Goal: Contribute content

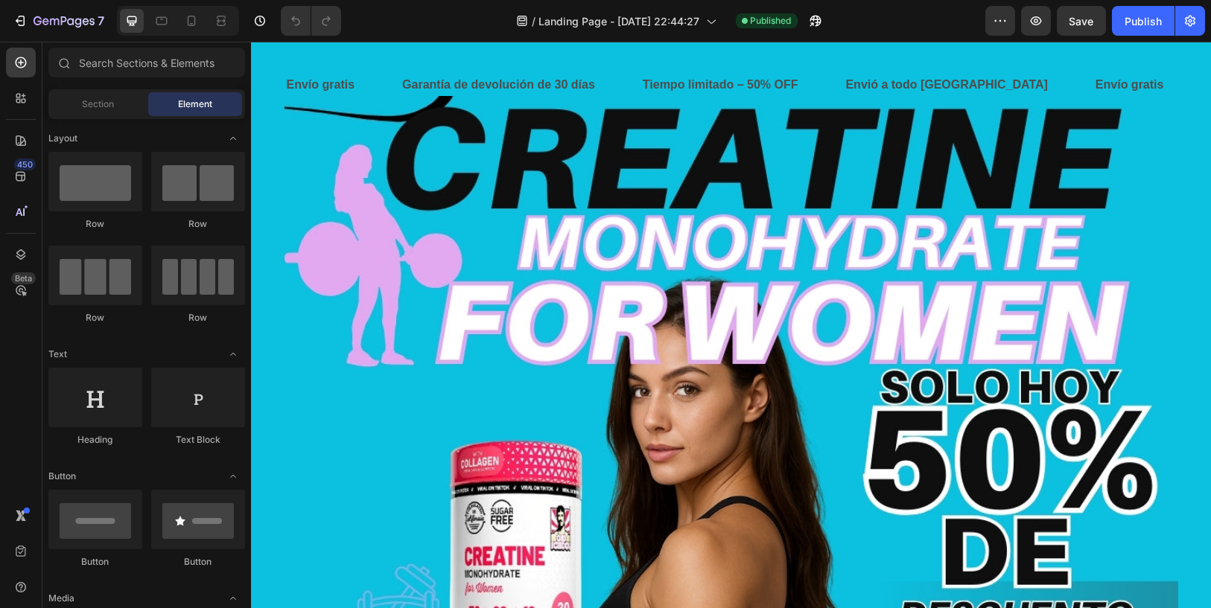
scroll to position [149, 0]
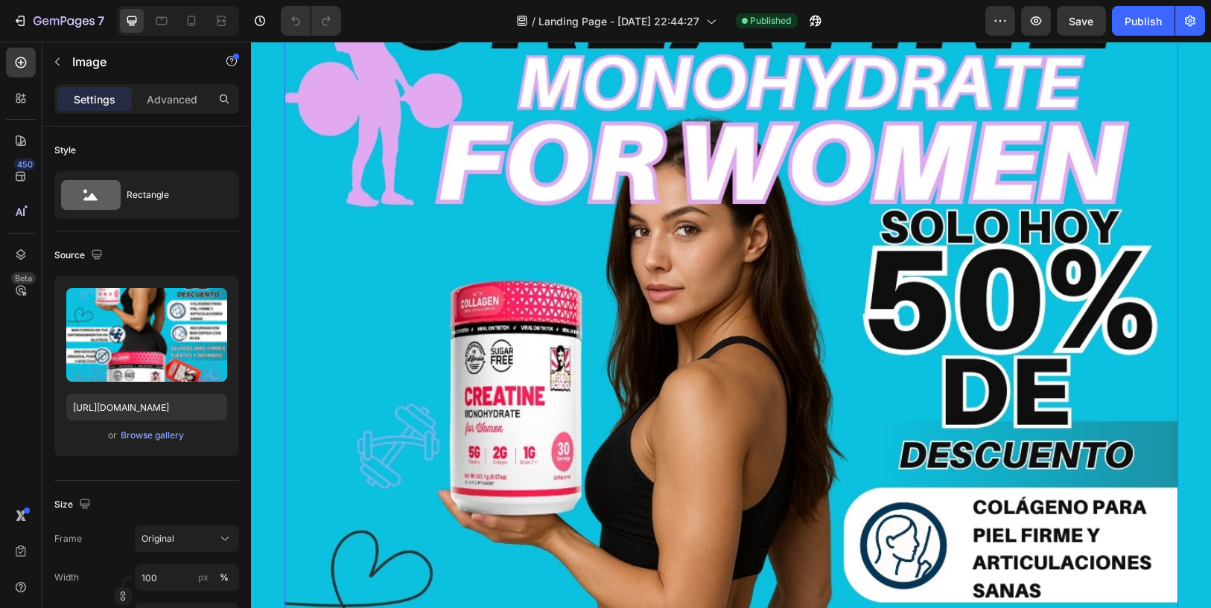
scroll to position [165, 0]
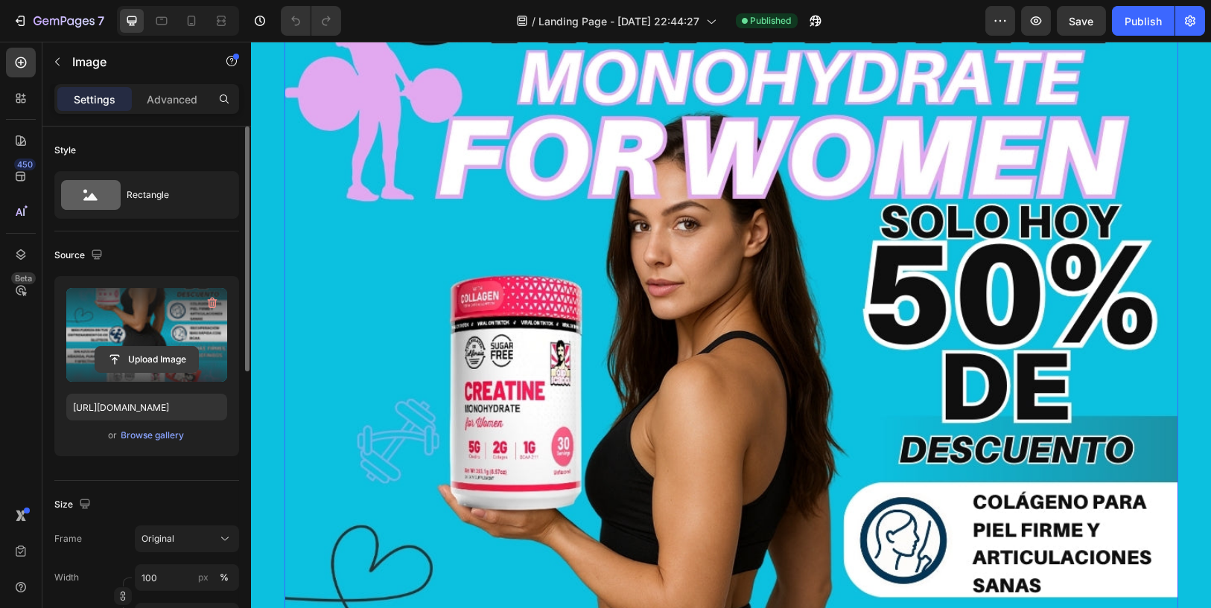
click at [167, 350] on input "file" at bounding box center [146, 359] width 103 height 25
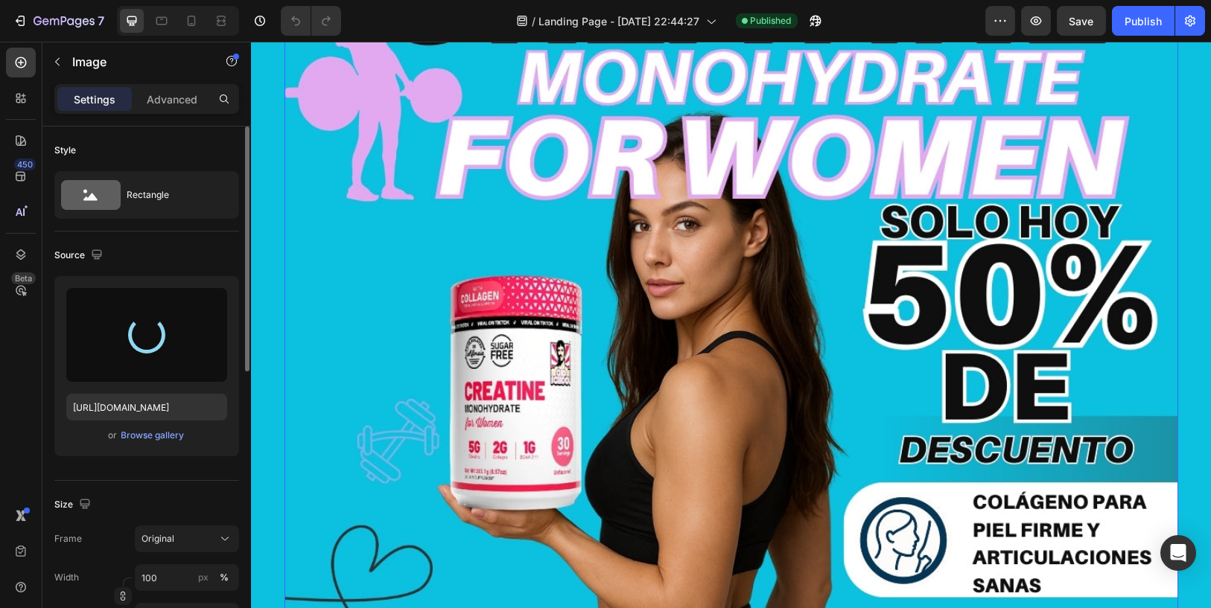
type input "[URL][DOMAIN_NAME]"
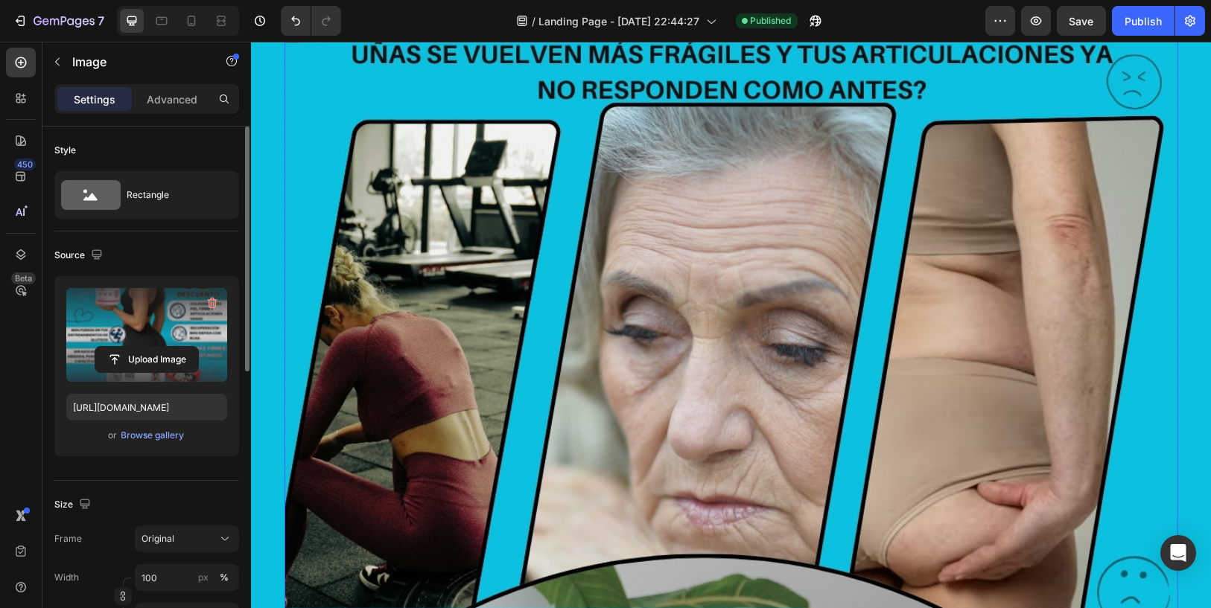
scroll to position [3392, 0]
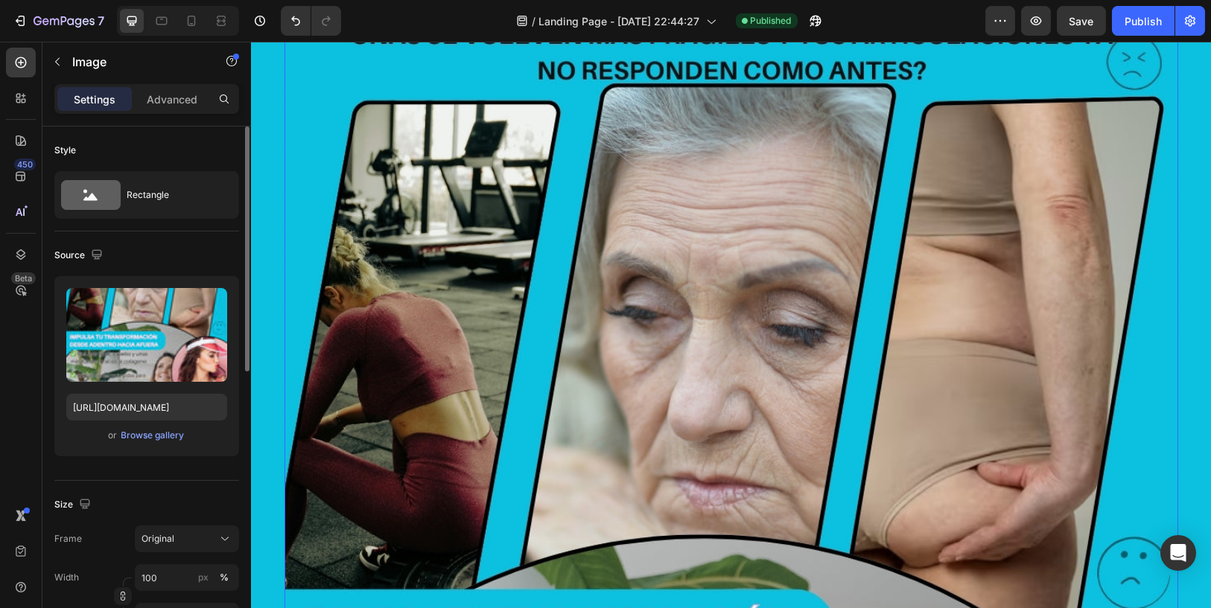
click at [833, 395] on img at bounding box center [731, 610] width 894 height 1489
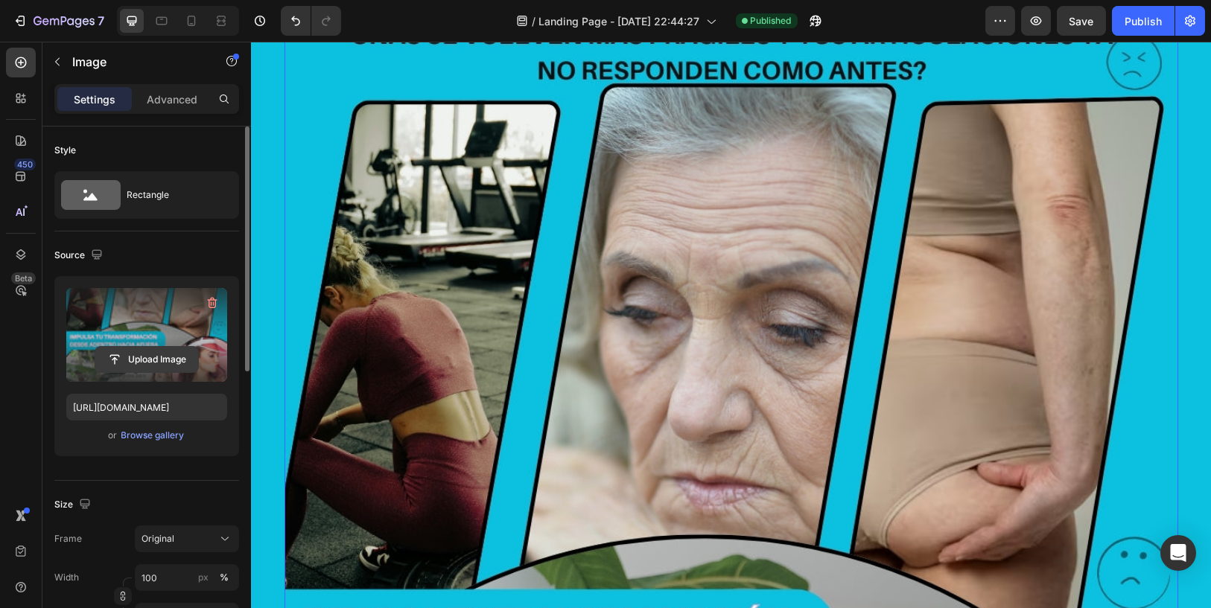
click at [146, 354] on input "file" at bounding box center [146, 359] width 103 height 25
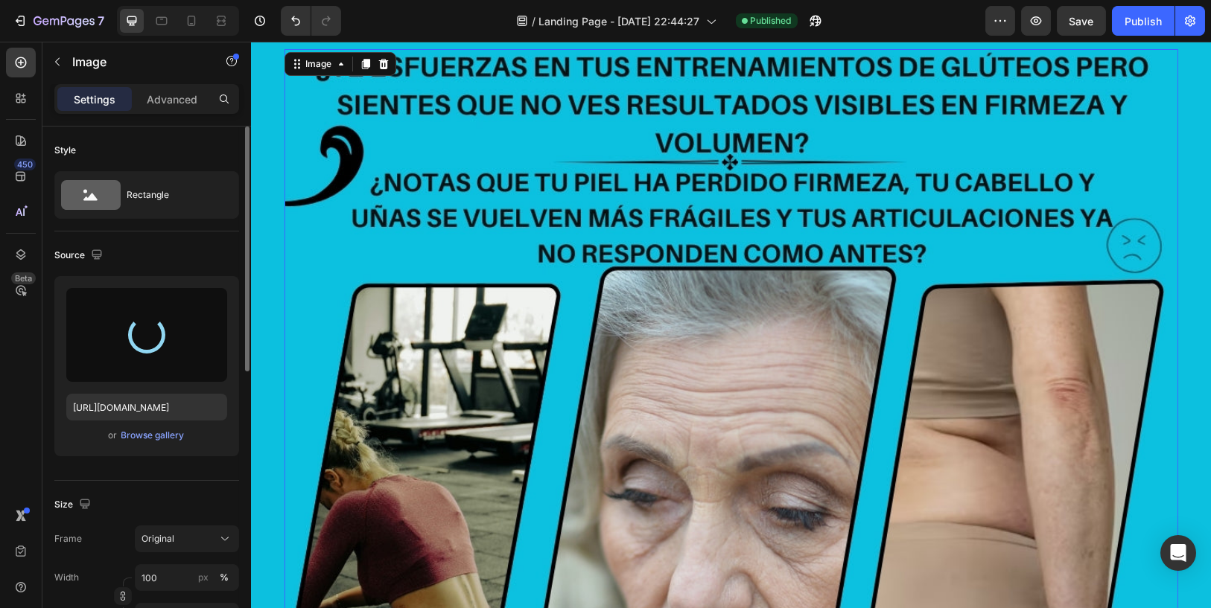
scroll to position [3227, 0]
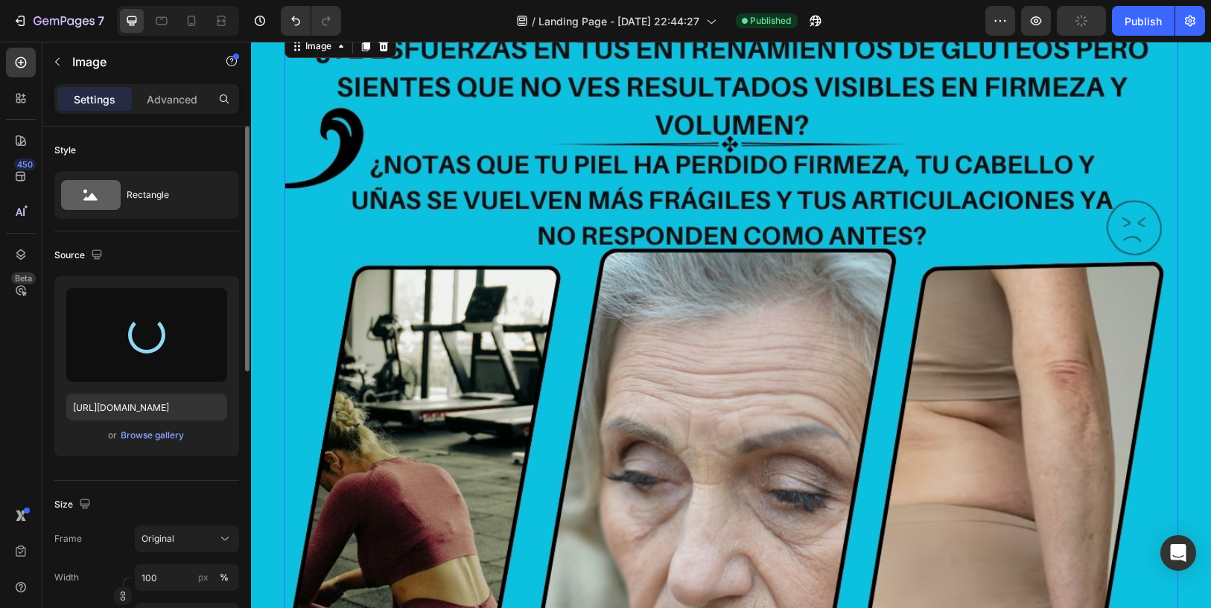
type input "[URL][DOMAIN_NAME]"
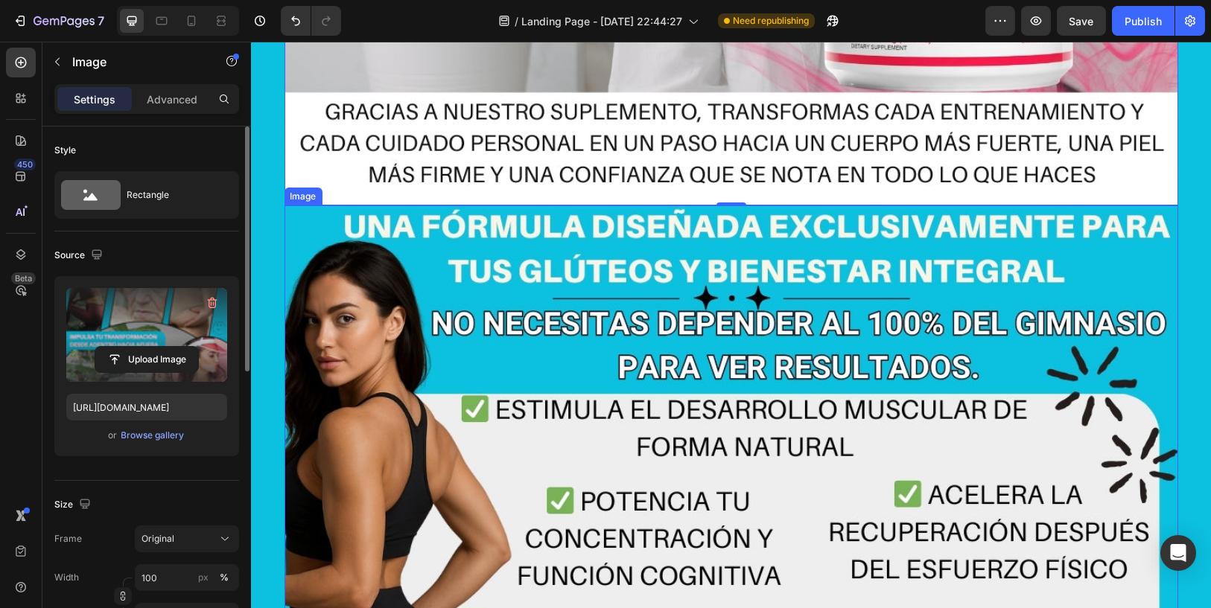
scroll to position [4716, 0]
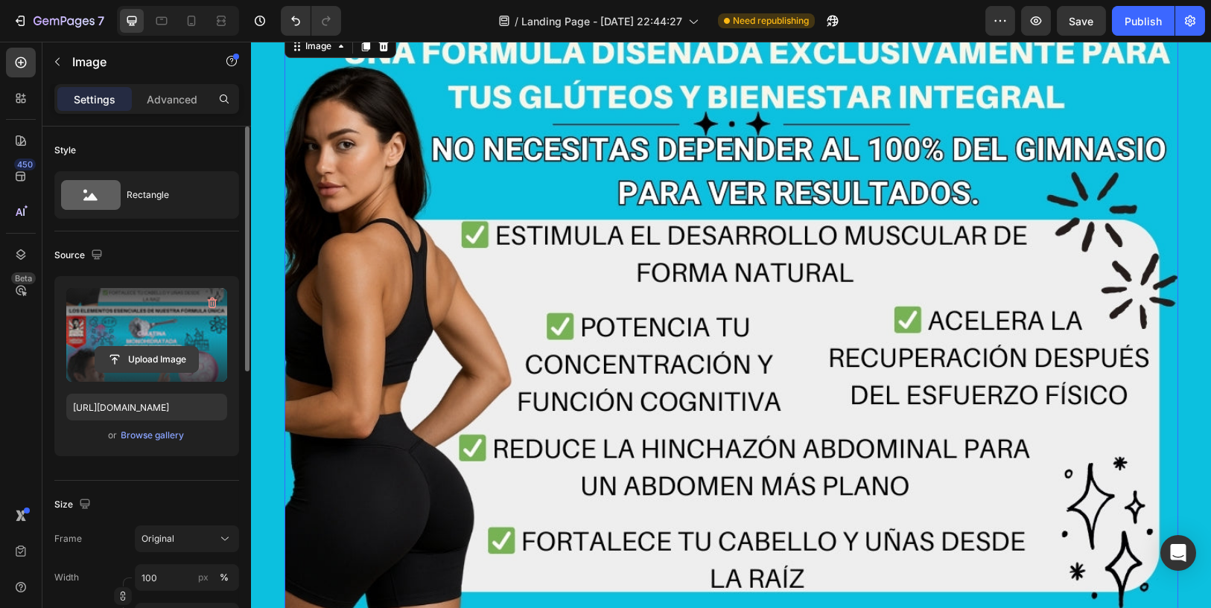
click at [159, 352] on input "file" at bounding box center [146, 359] width 103 height 25
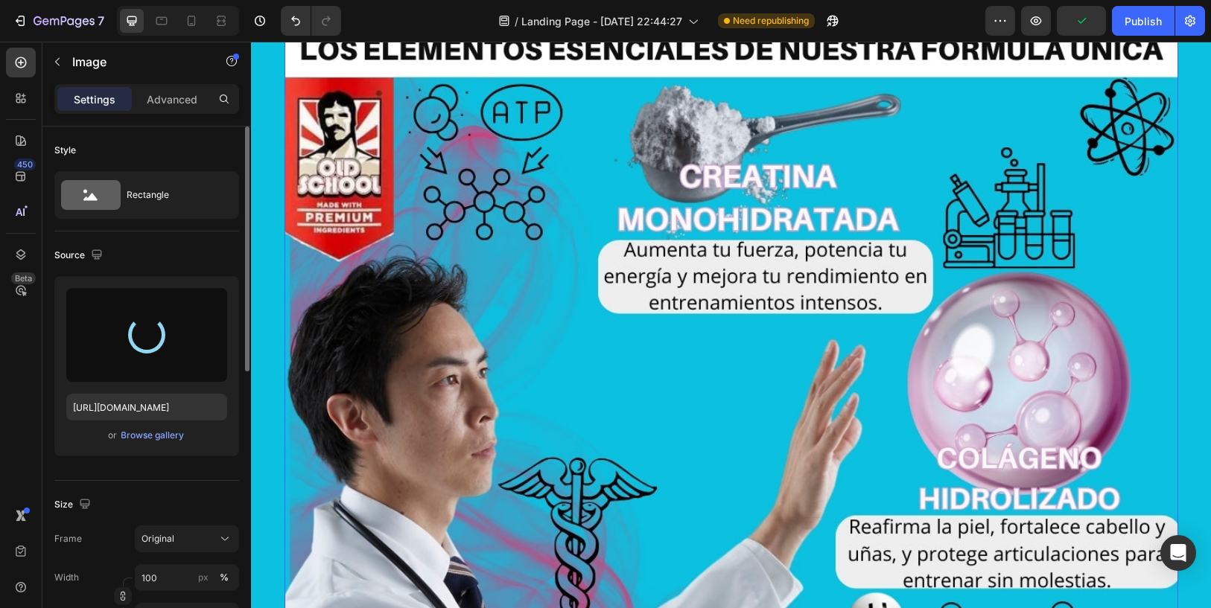
scroll to position [5296, 0]
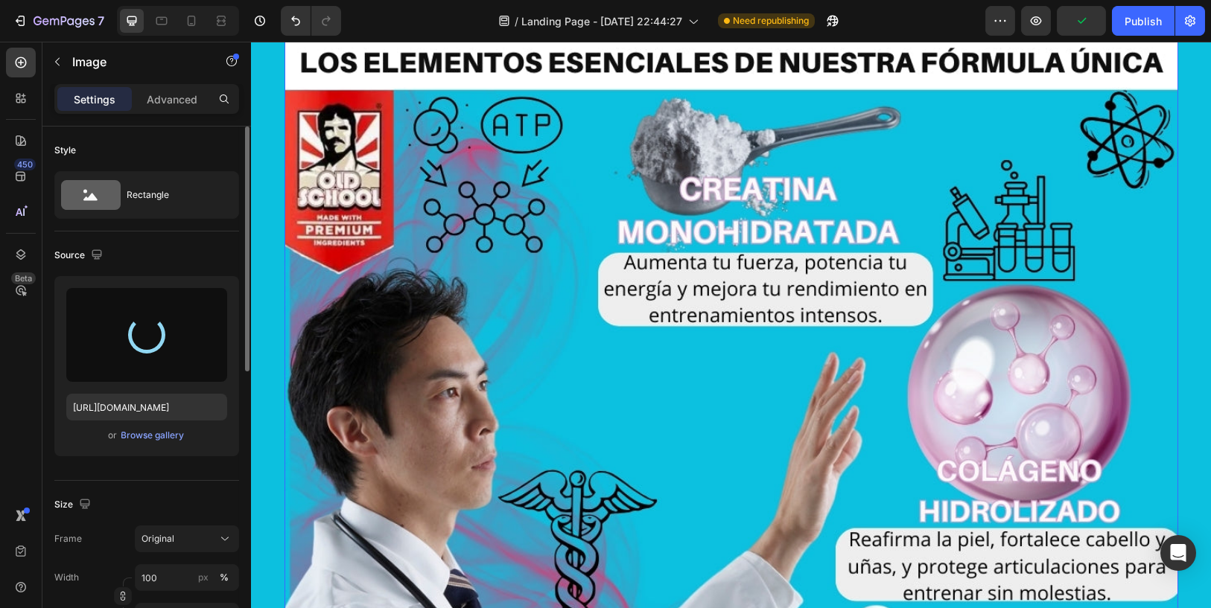
type input "[URL][DOMAIN_NAME]"
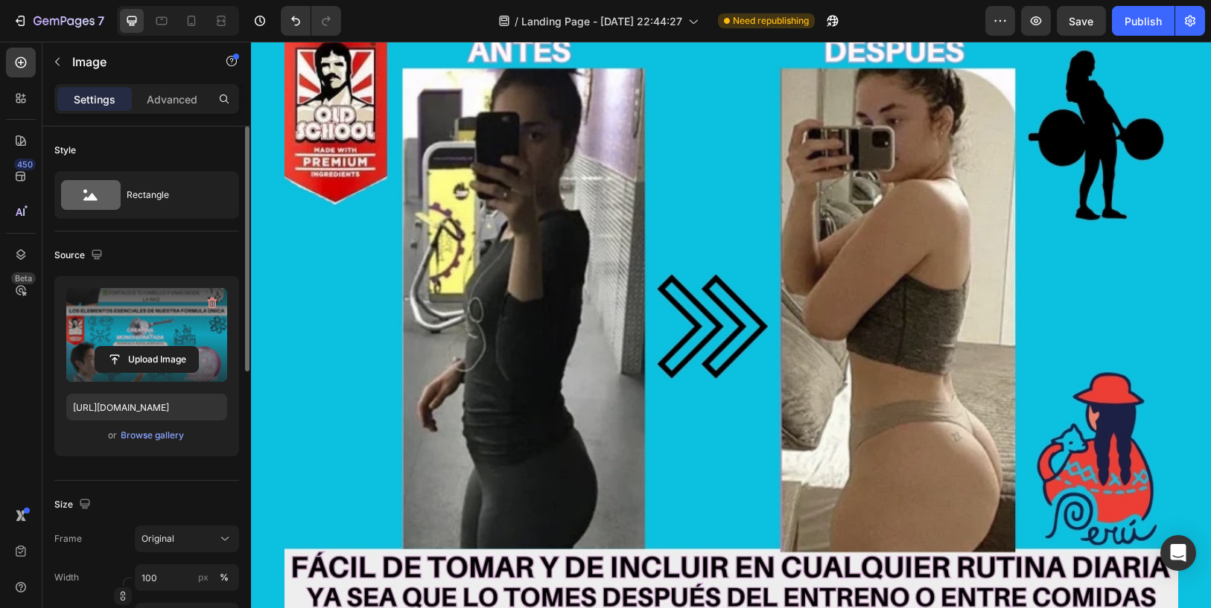
scroll to position [6454, 0]
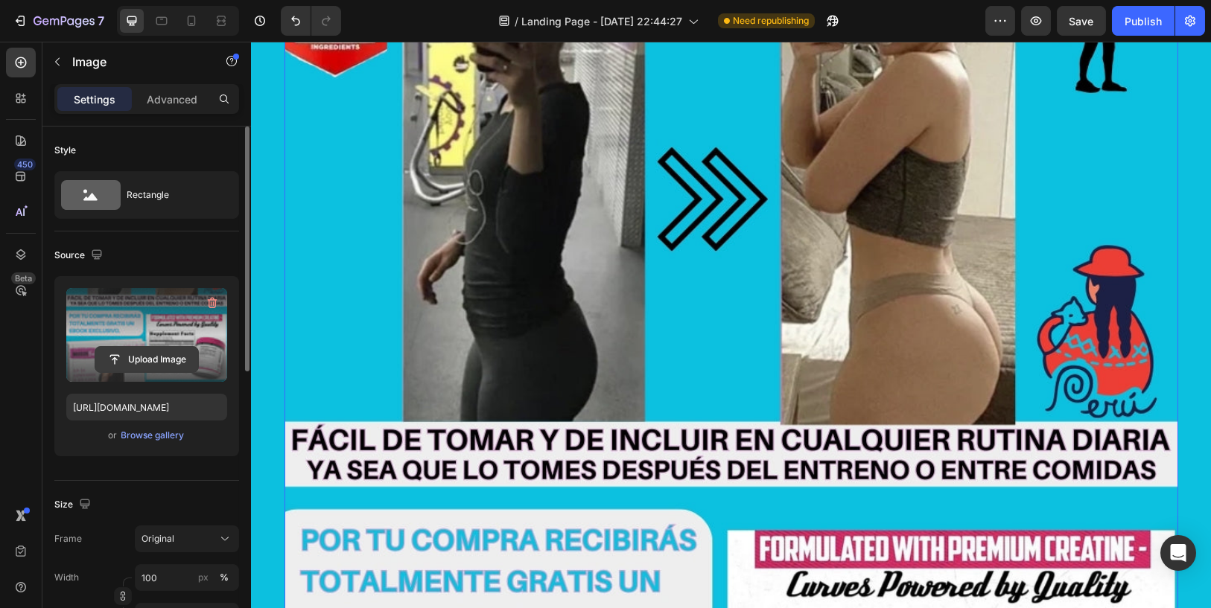
click at [155, 351] on input "file" at bounding box center [146, 359] width 103 height 25
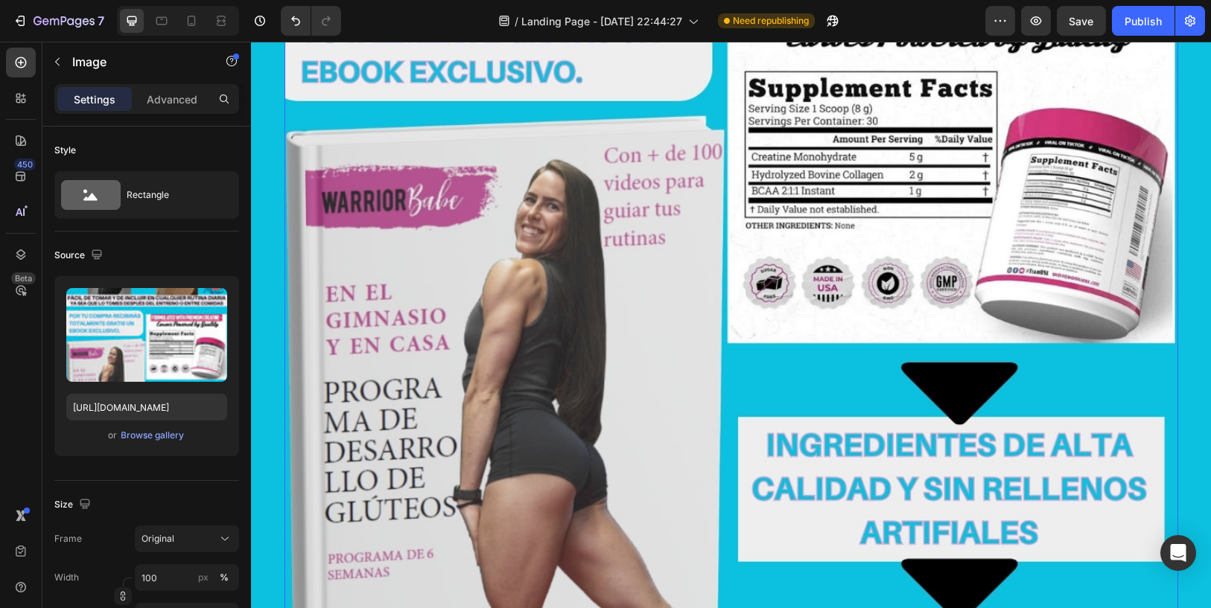
scroll to position [7281, 0]
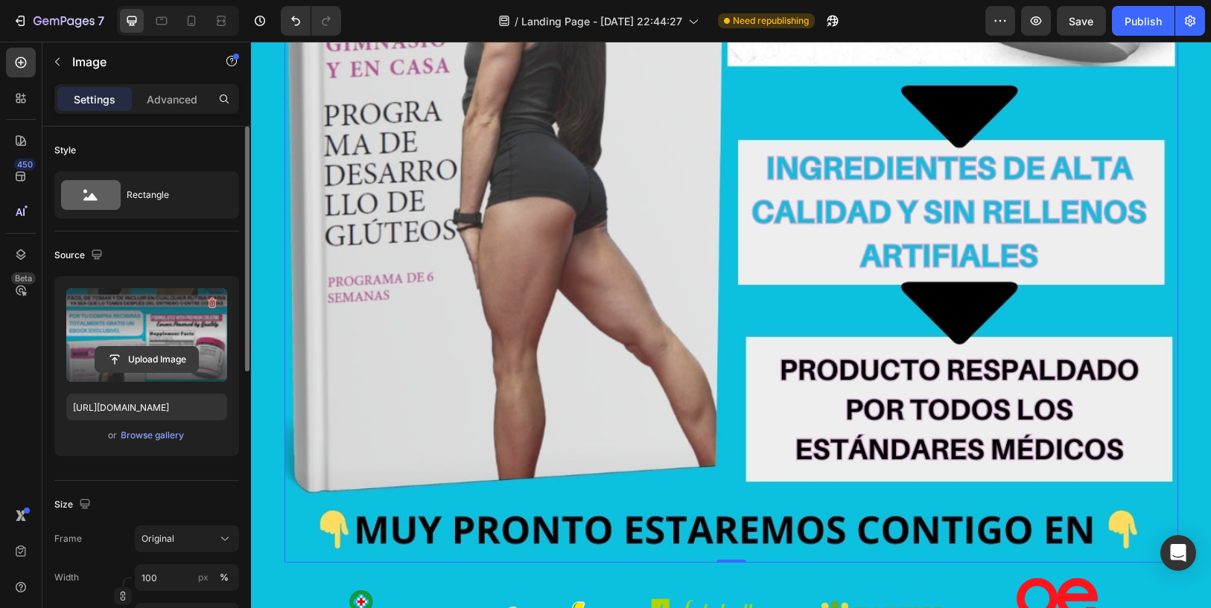
click at [176, 364] on input "file" at bounding box center [146, 359] width 103 height 25
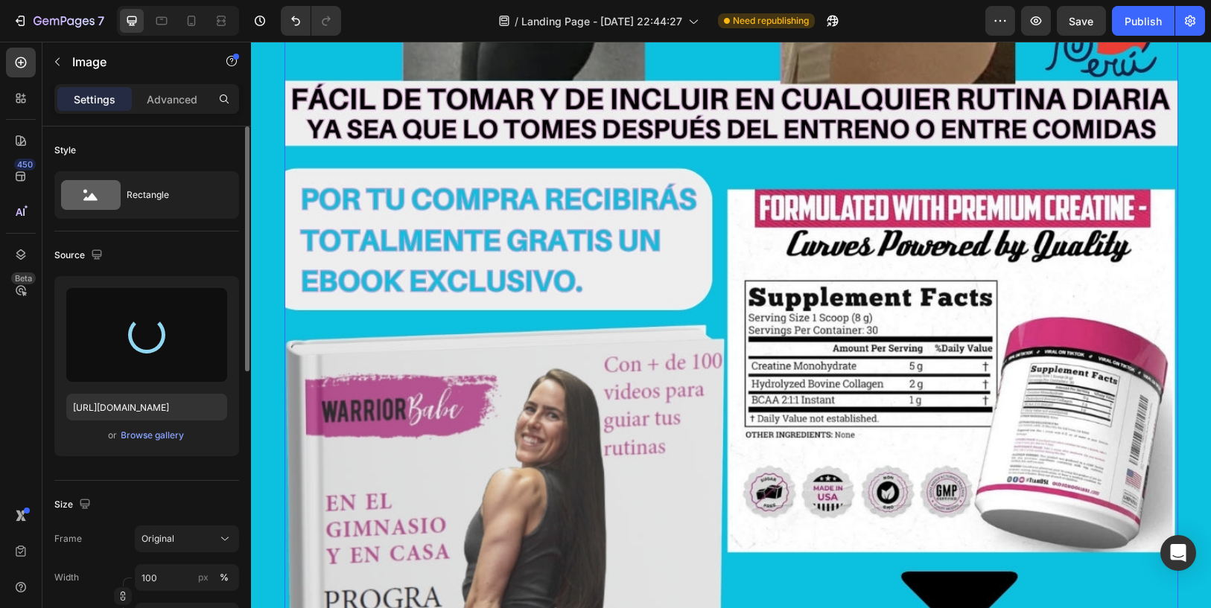
scroll to position [6785, 0]
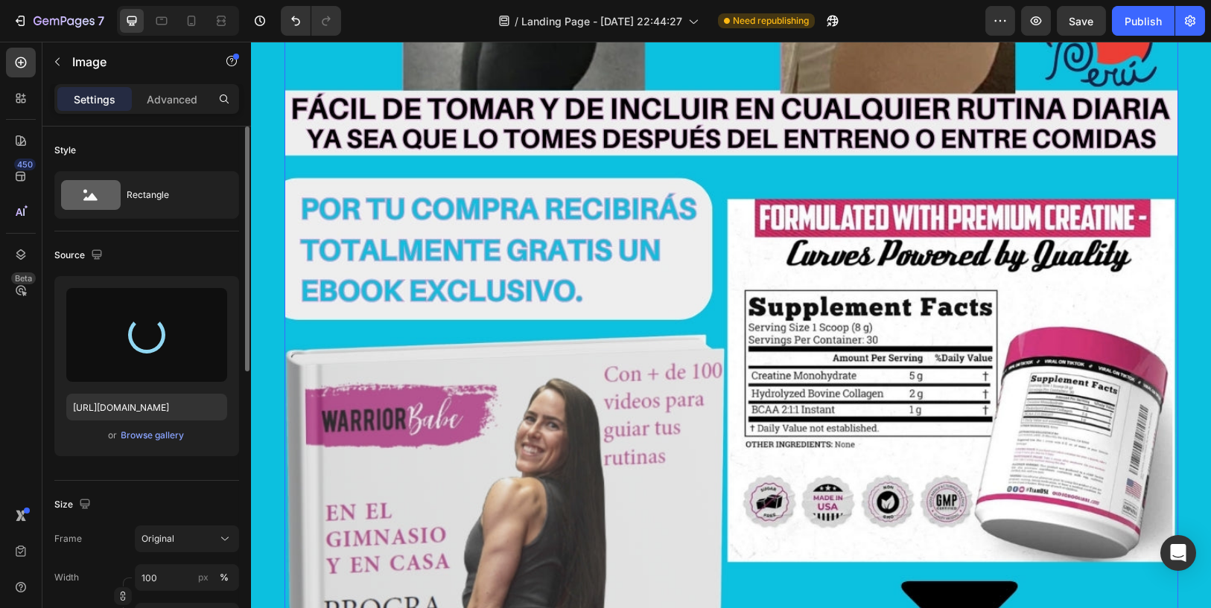
type input "[URL][DOMAIN_NAME]"
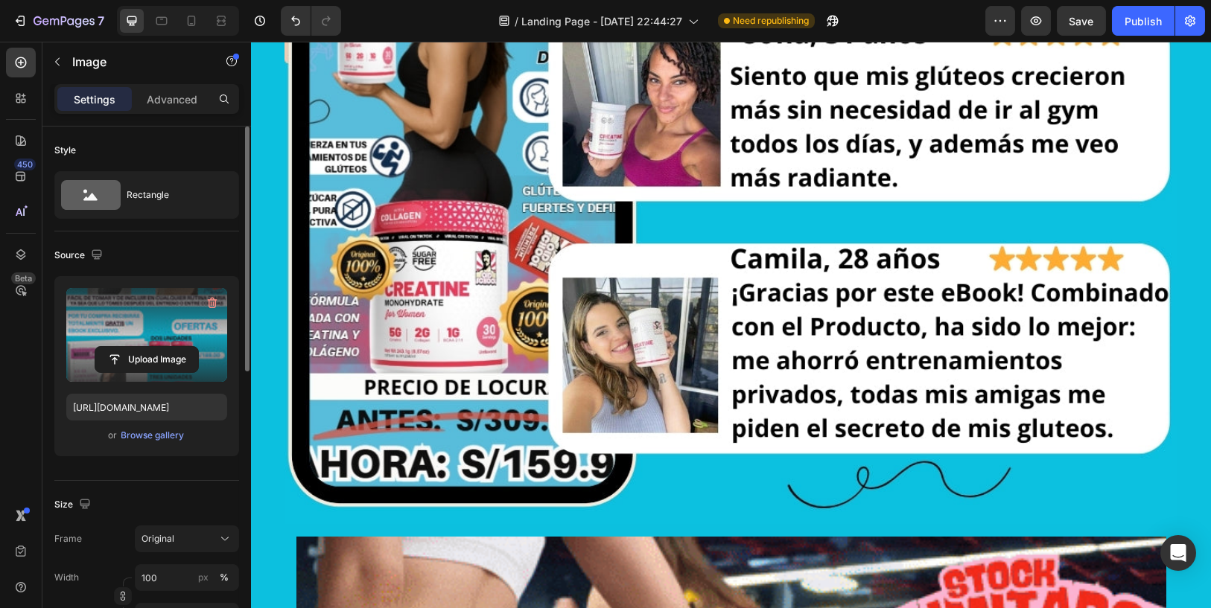
scroll to position [8937, 0]
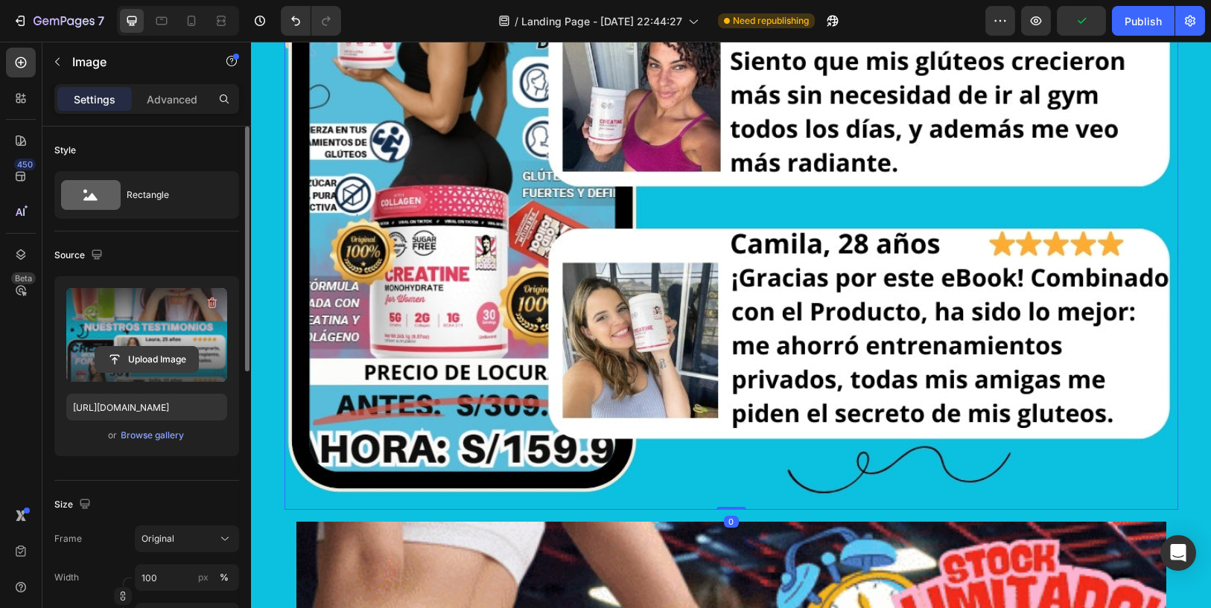
click at [188, 353] on input "file" at bounding box center [146, 359] width 103 height 25
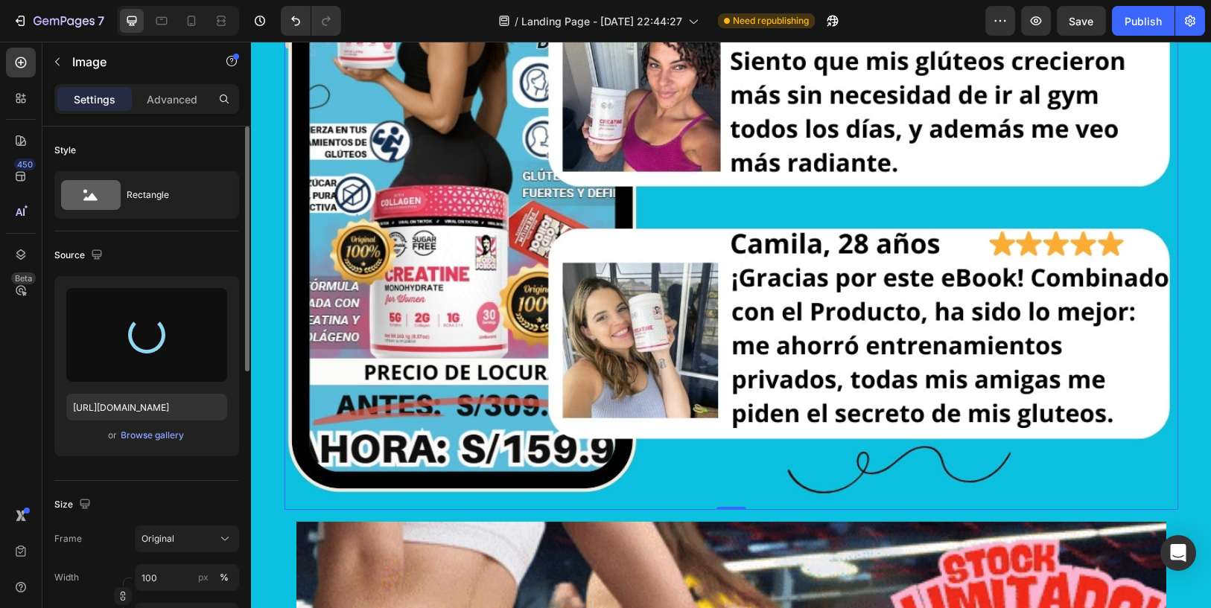
type input "[URL][DOMAIN_NAME]"
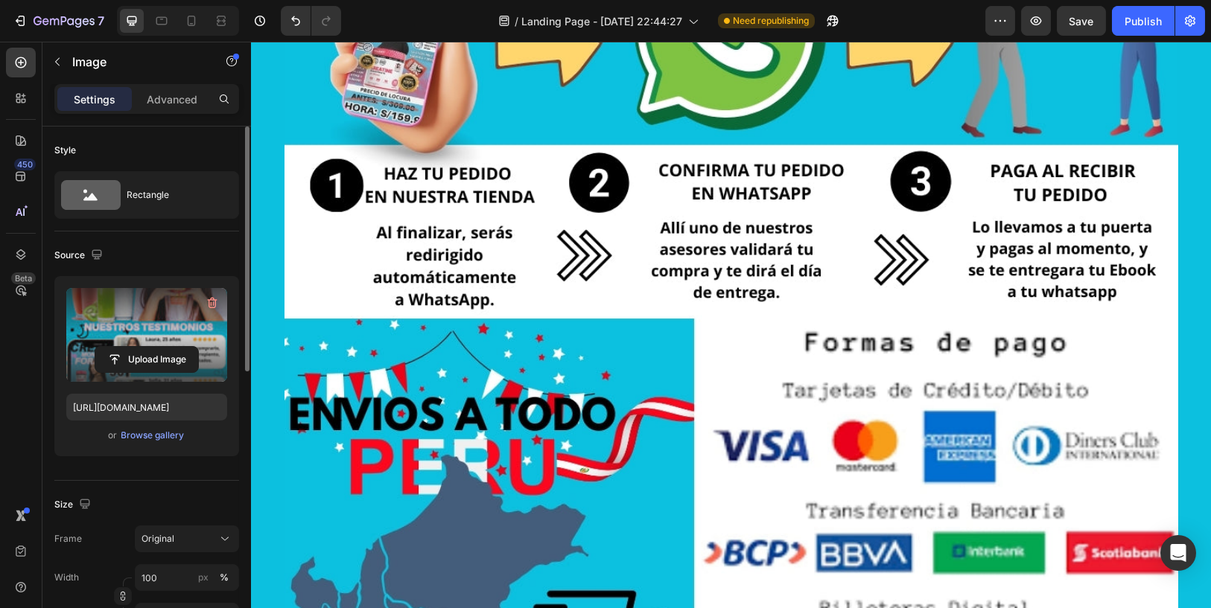
scroll to position [10260, 0]
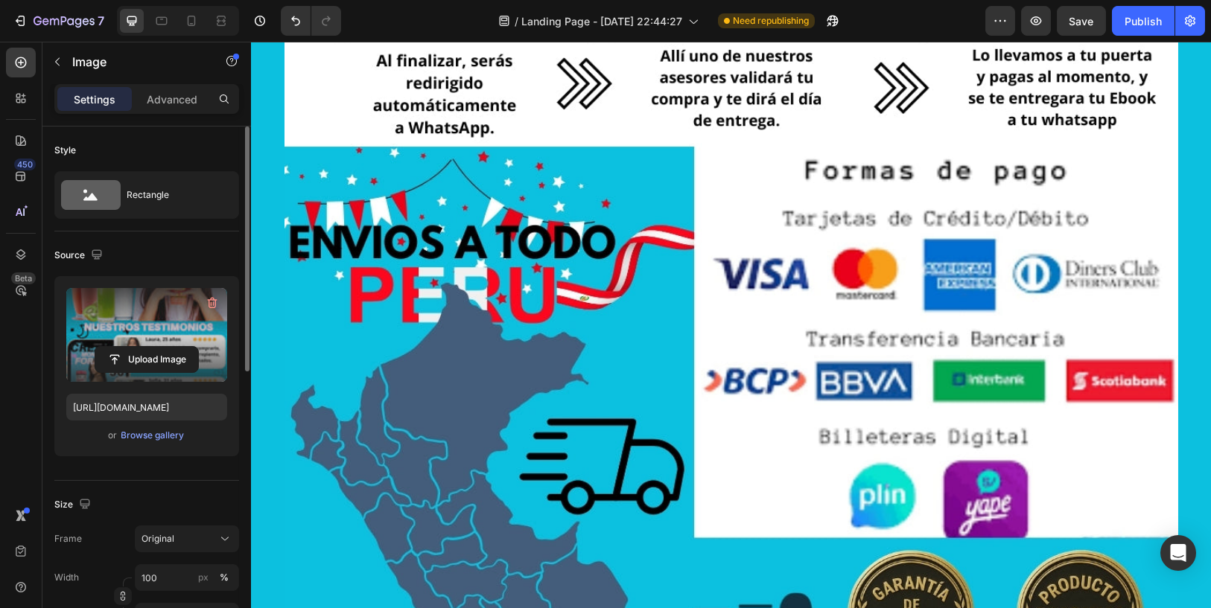
click at [841, 362] on img at bounding box center [731, 444] width 894 height 1489
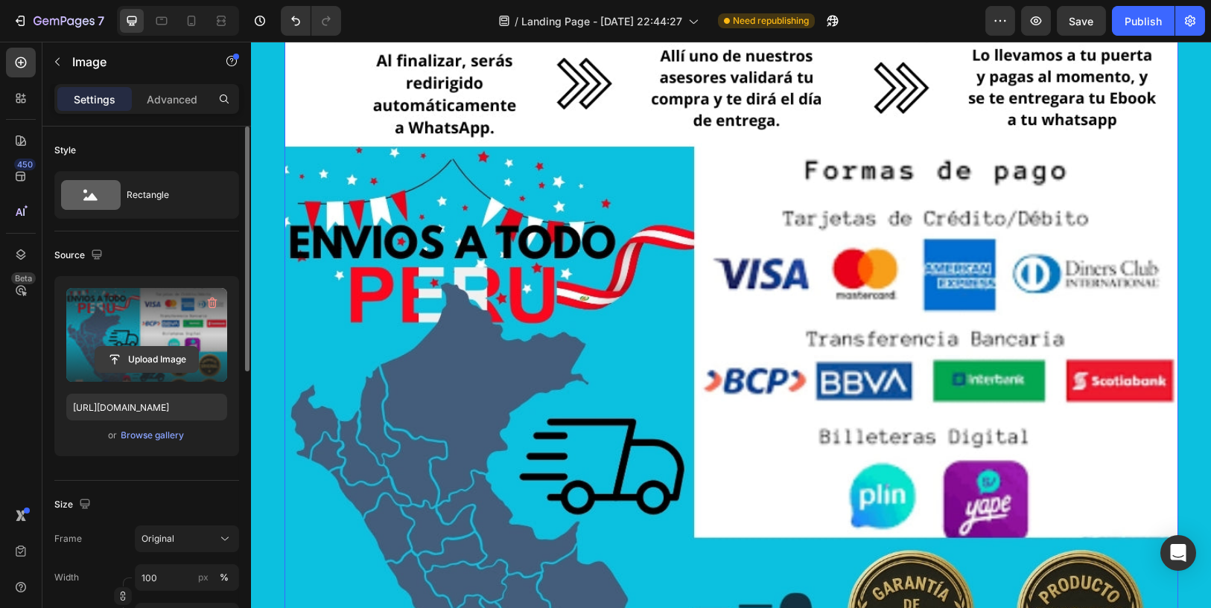
click at [164, 350] on input "file" at bounding box center [146, 359] width 103 height 25
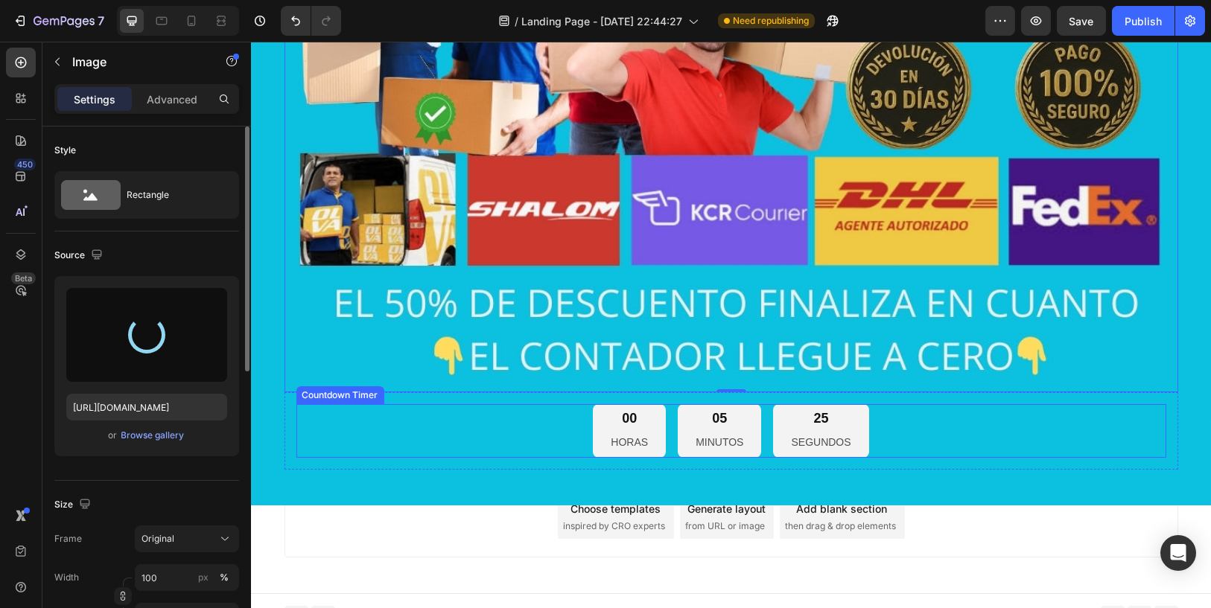
scroll to position [11072, 0]
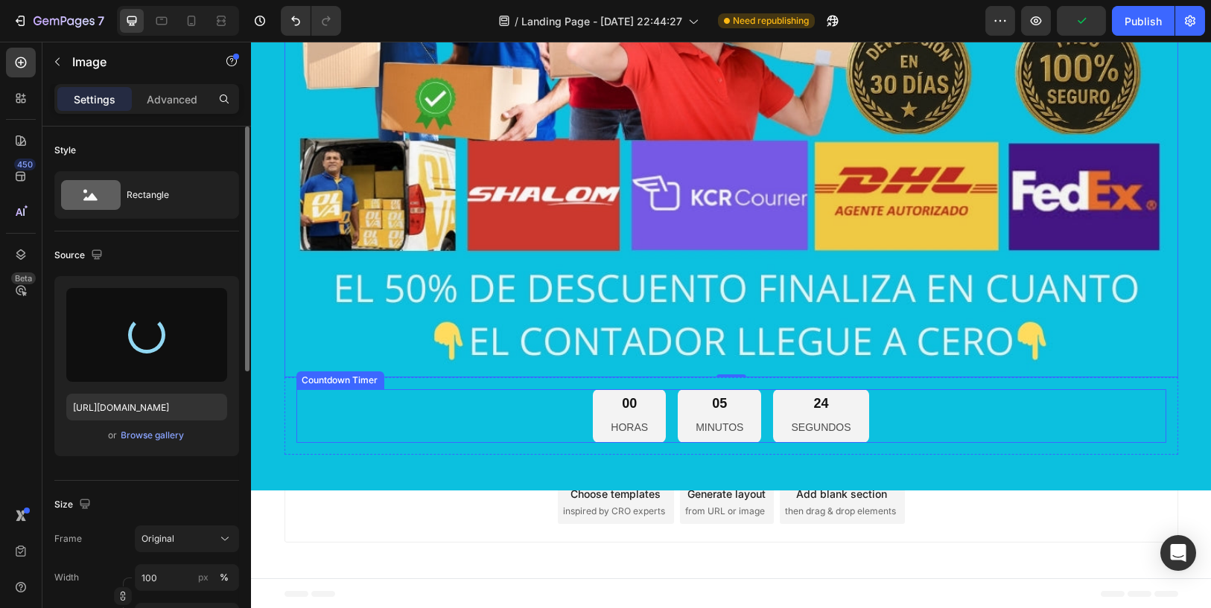
type input "[URL][DOMAIN_NAME]"
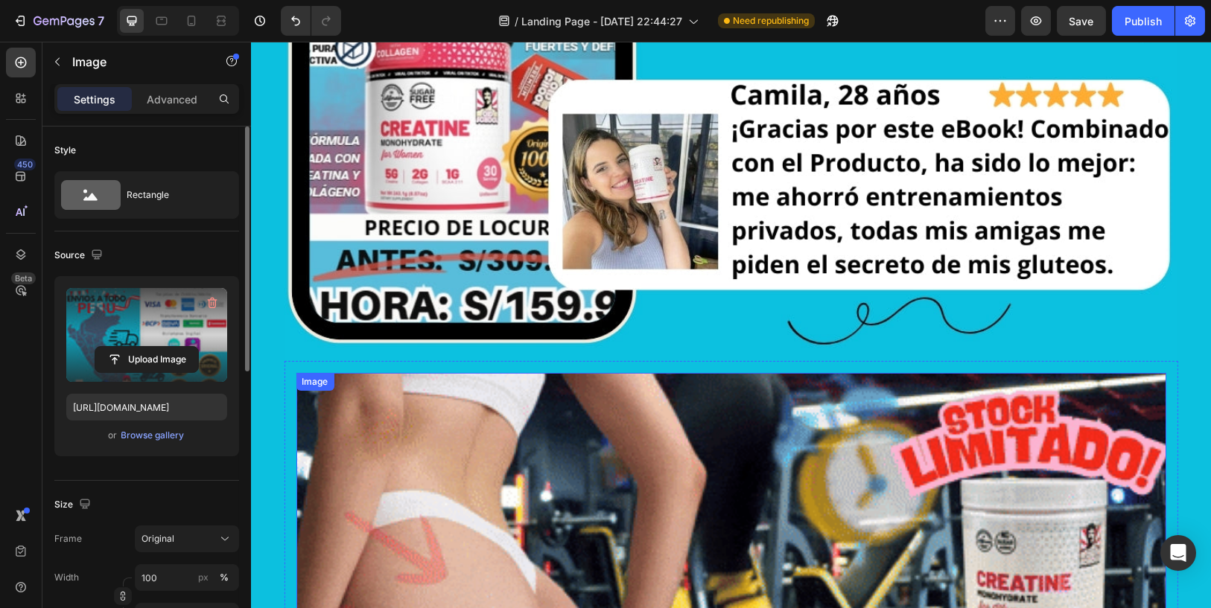
scroll to position [8838, 0]
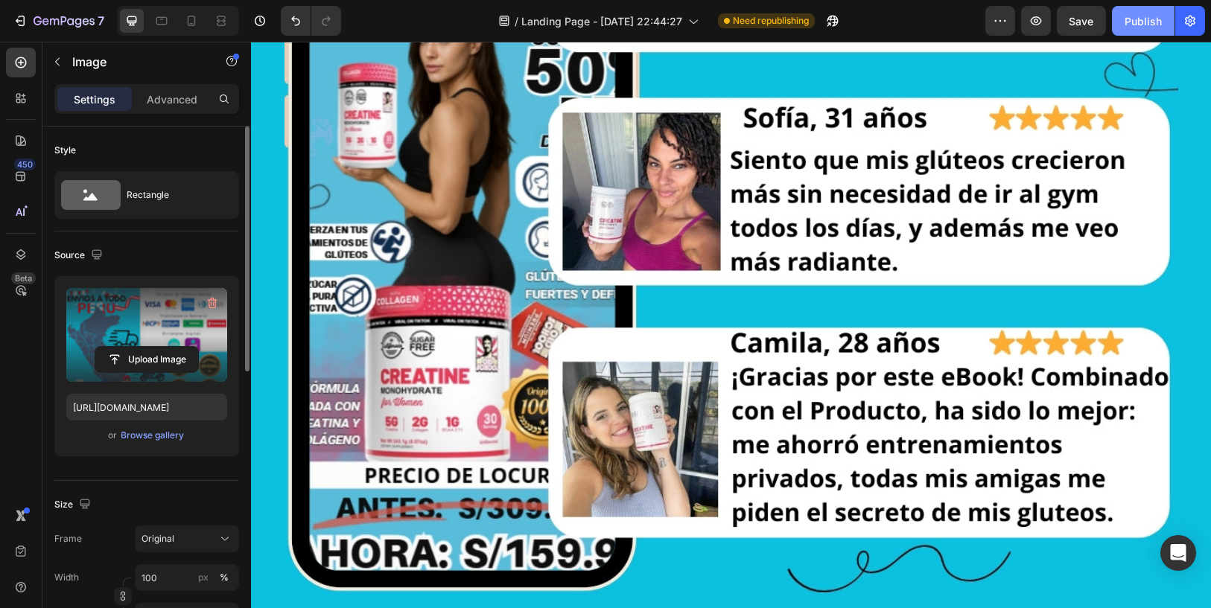
click at [1148, 30] on button "Publish" at bounding box center [1143, 21] width 63 height 30
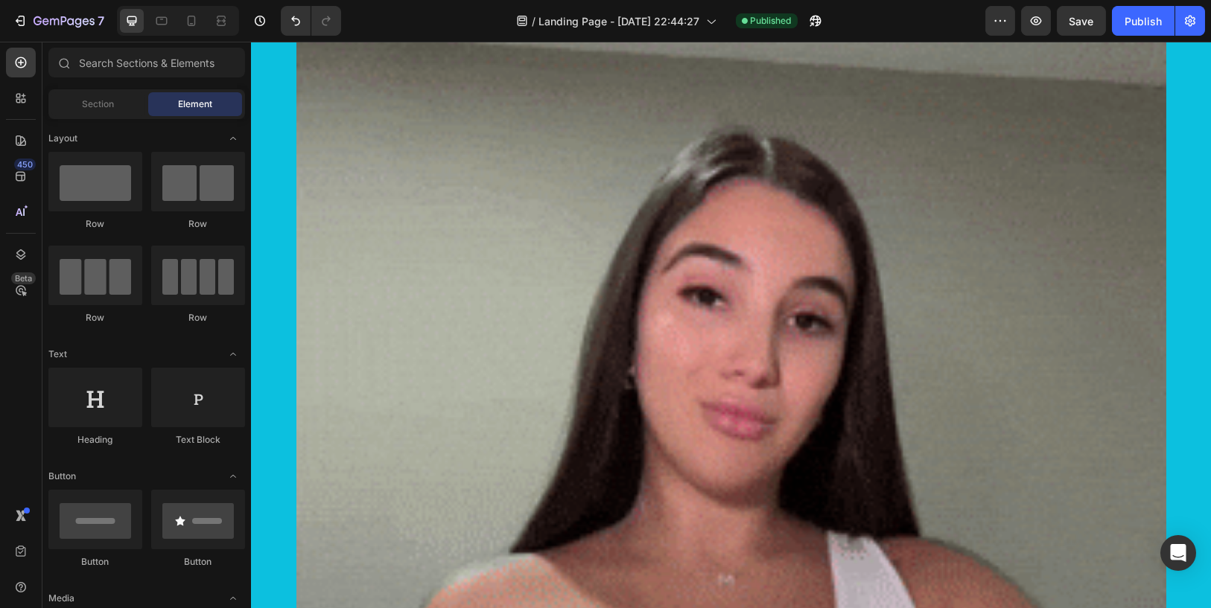
scroll to position [0, 0]
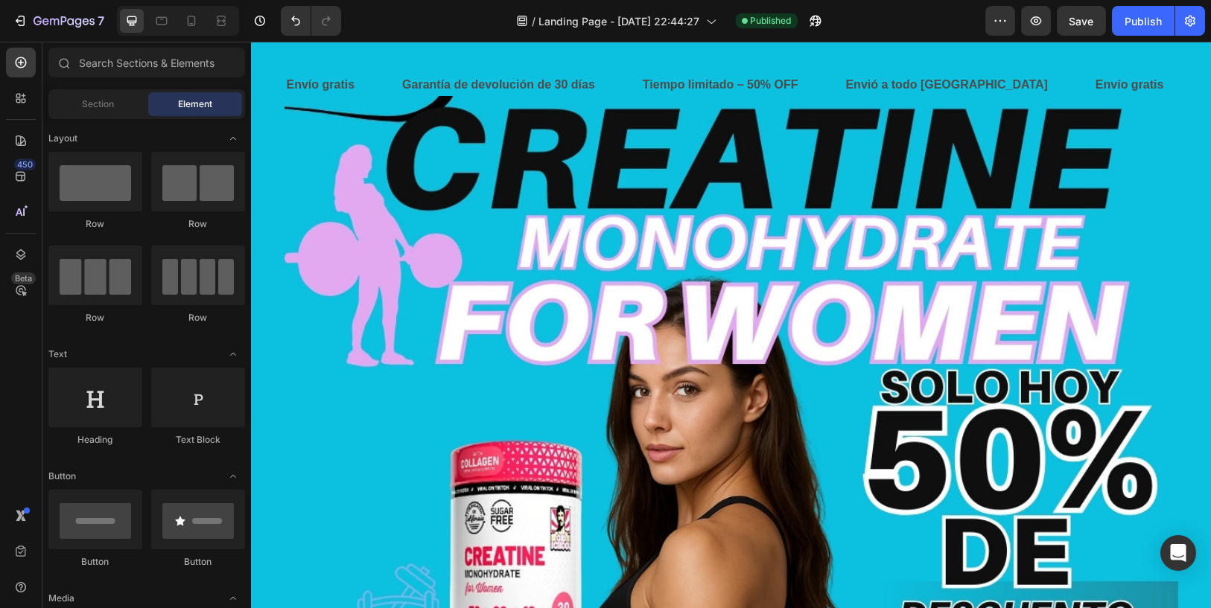
drag, startPoint x: 1200, startPoint y: 385, endPoint x: 1437, endPoint y: 66, distance: 397.1
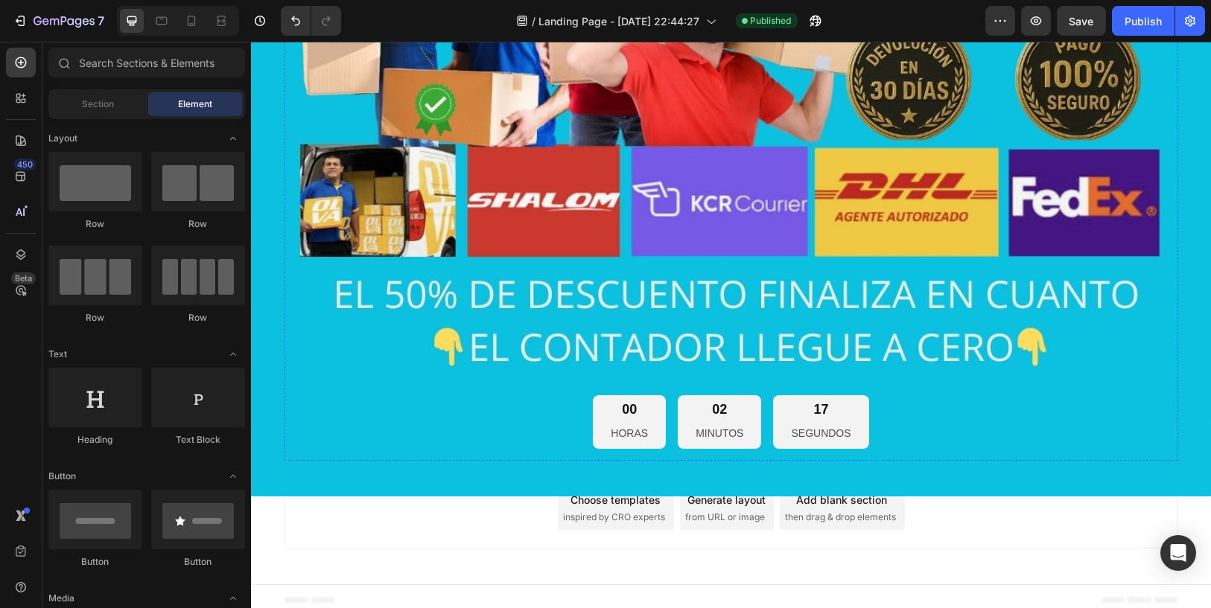
scroll to position [11072, 0]
